Goal: Check status

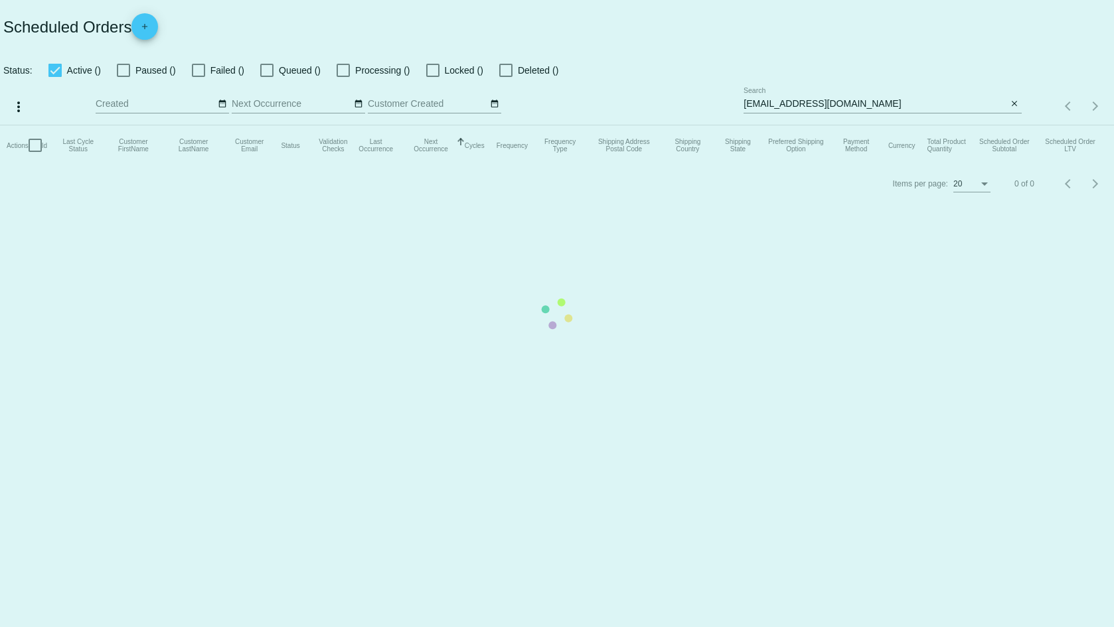
click at [1020, 125] on mat-table "Actions Id Last Cycle Status Customer FirstName Customer LastName Customer Emai…" at bounding box center [557, 145] width 1114 height 40
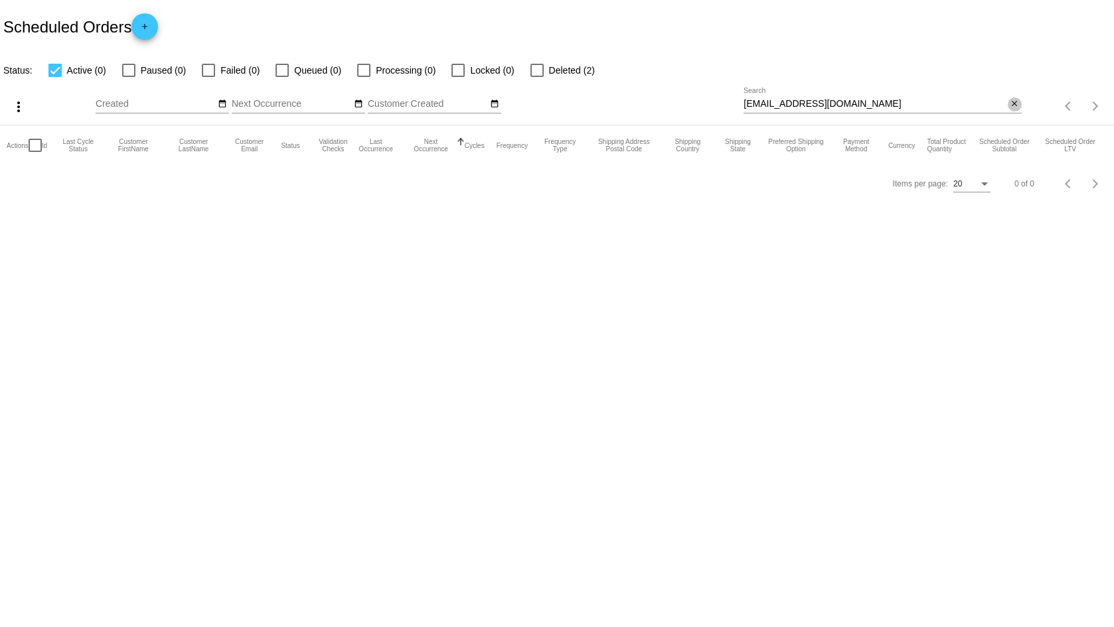
click at [1016, 100] on mat-icon "close" at bounding box center [1014, 104] width 9 height 11
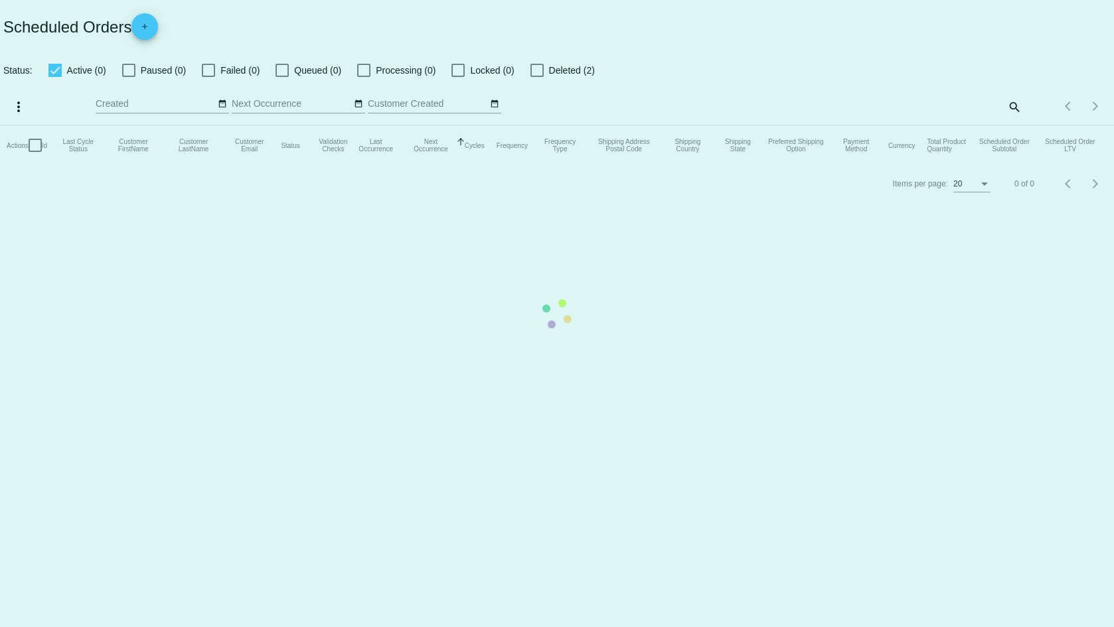
click at [1012, 125] on mat-table "Actions Id Last Cycle Status Customer FirstName Customer LastName Customer Emai…" at bounding box center [557, 145] width 1114 height 40
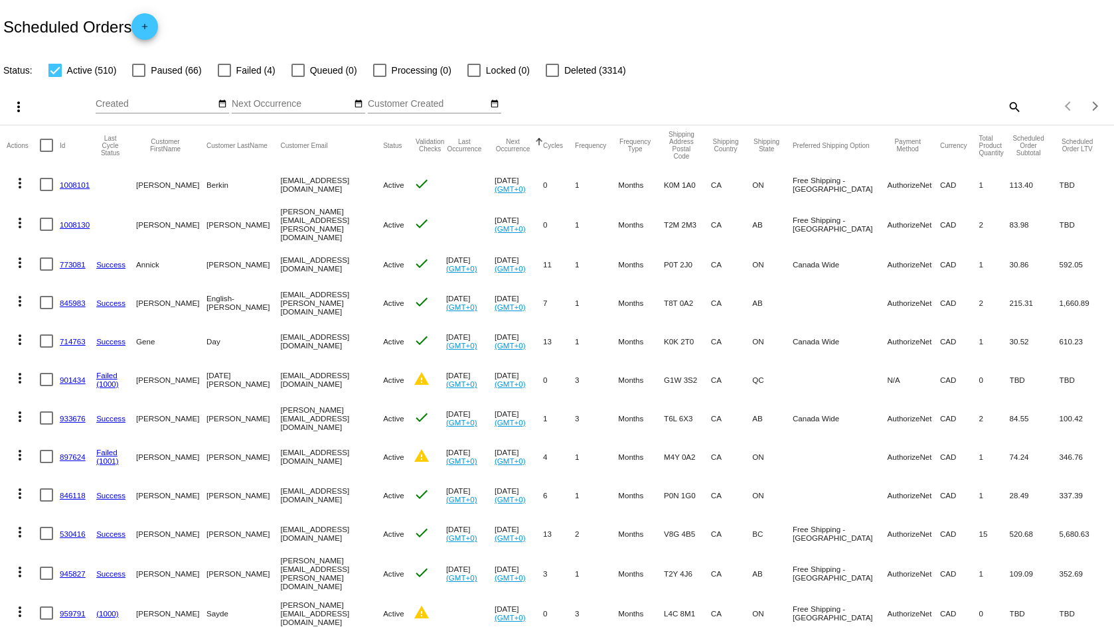
click at [1006, 106] on mat-icon "search" at bounding box center [1014, 106] width 16 height 21
click at [838, 108] on input "Search" at bounding box center [883, 104] width 278 height 11
click at [784, 105] on input "Search" at bounding box center [883, 104] width 278 height 11
paste input "[EMAIL_ADDRESS][DOMAIN_NAME]"
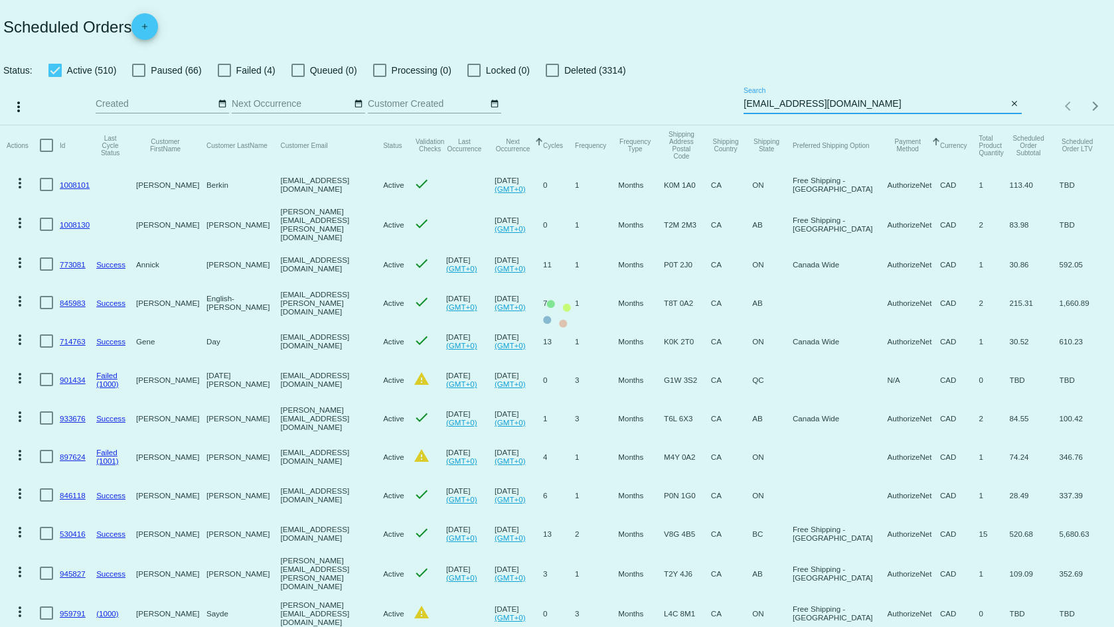
type input "[EMAIL_ADDRESS][DOMAIN_NAME]"
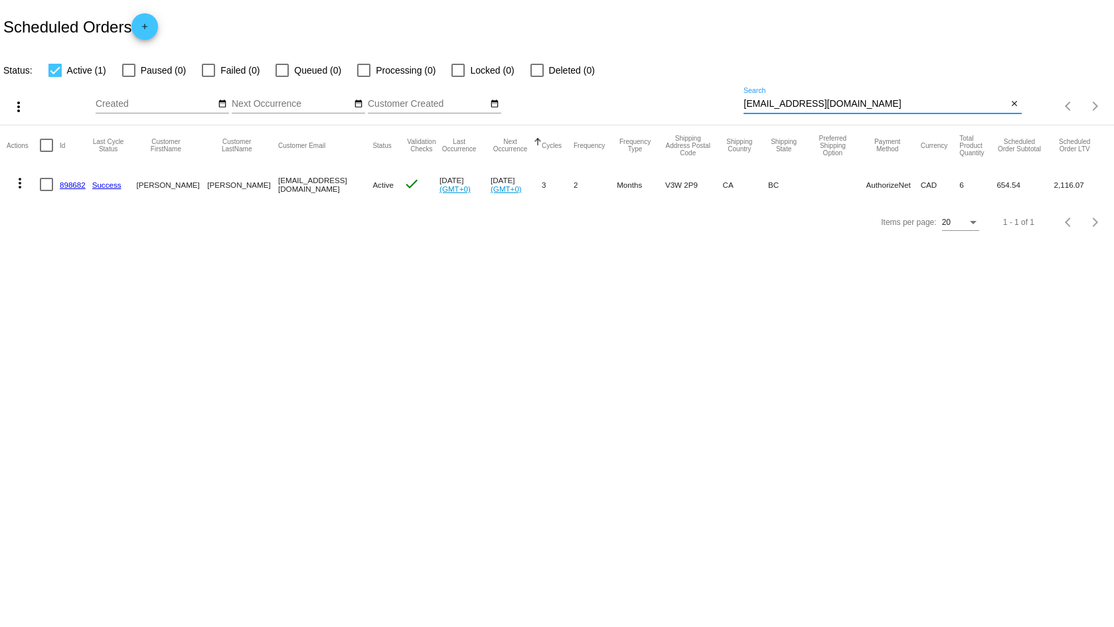
click at [64, 184] on link "898682" at bounding box center [73, 185] width 26 height 9
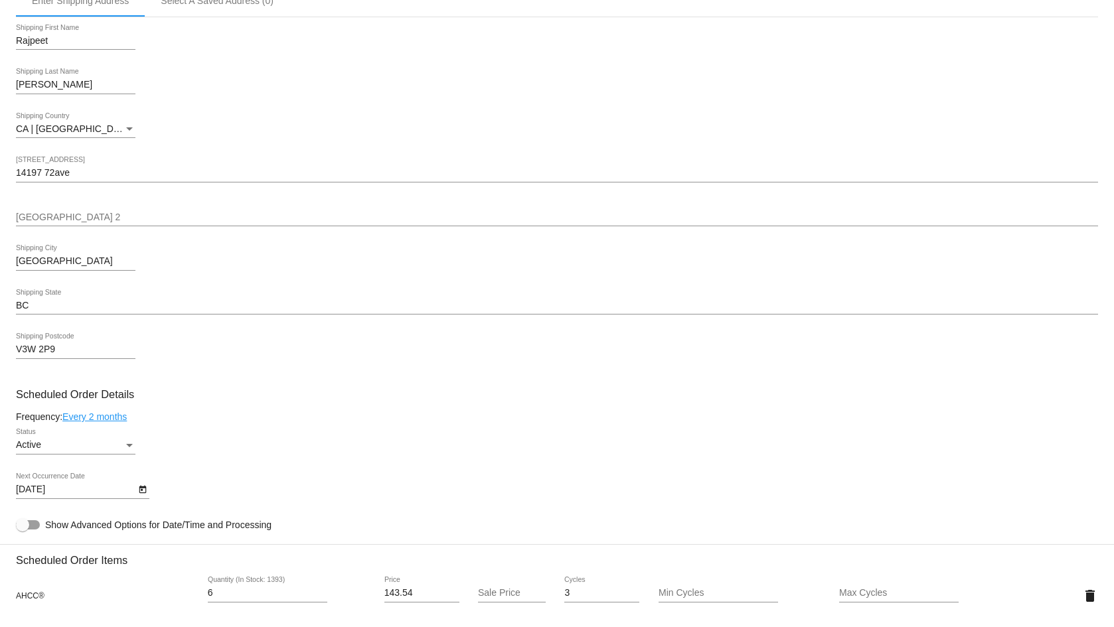
scroll to position [408, 0]
